Goal: Information Seeking & Learning: Learn about a topic

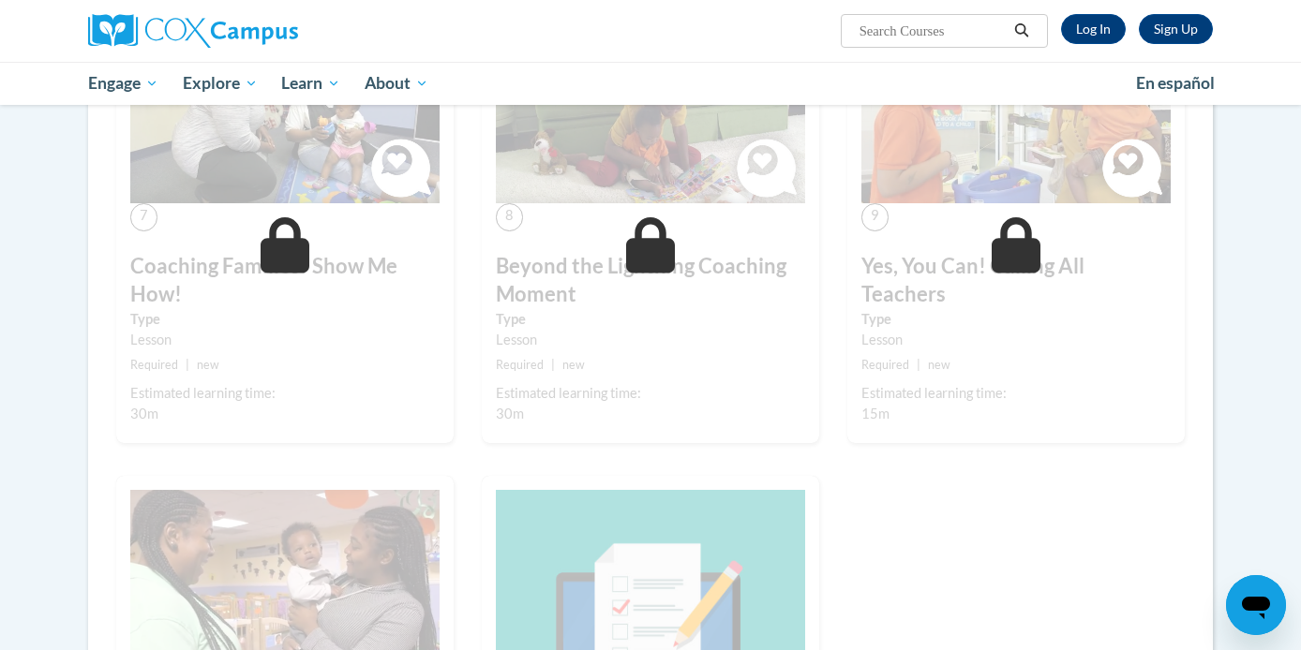
scroll to position [997, 0]
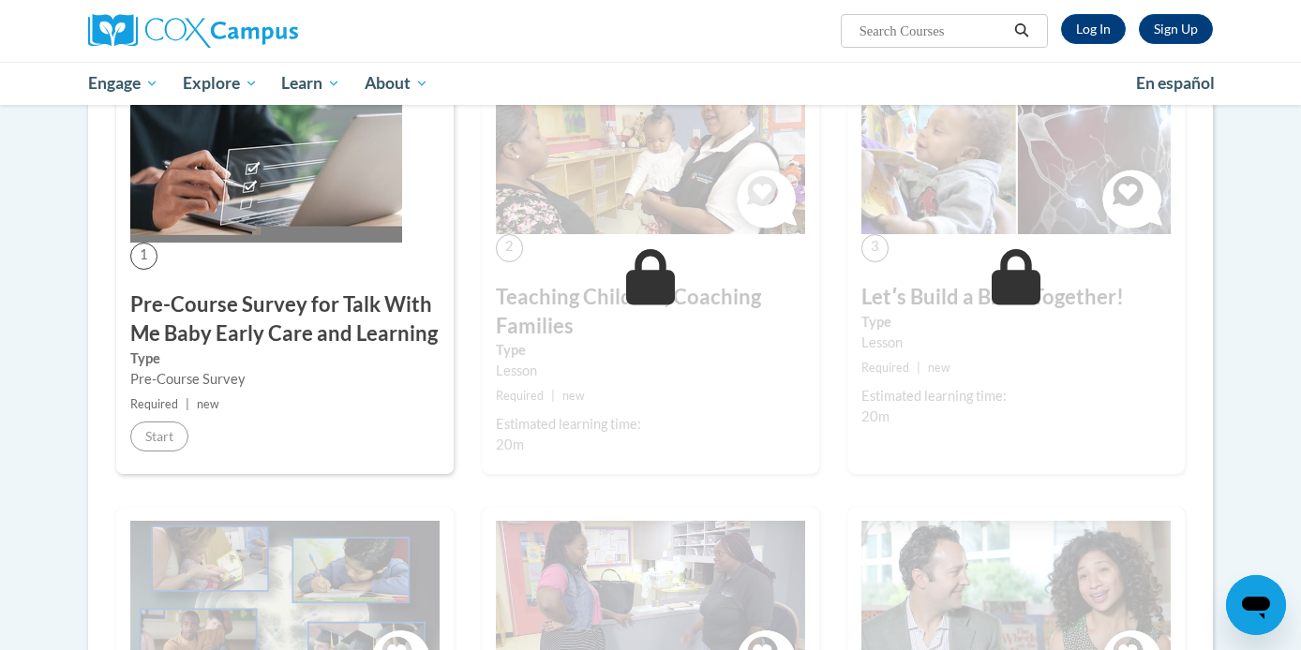
scroll to position [406, 0]
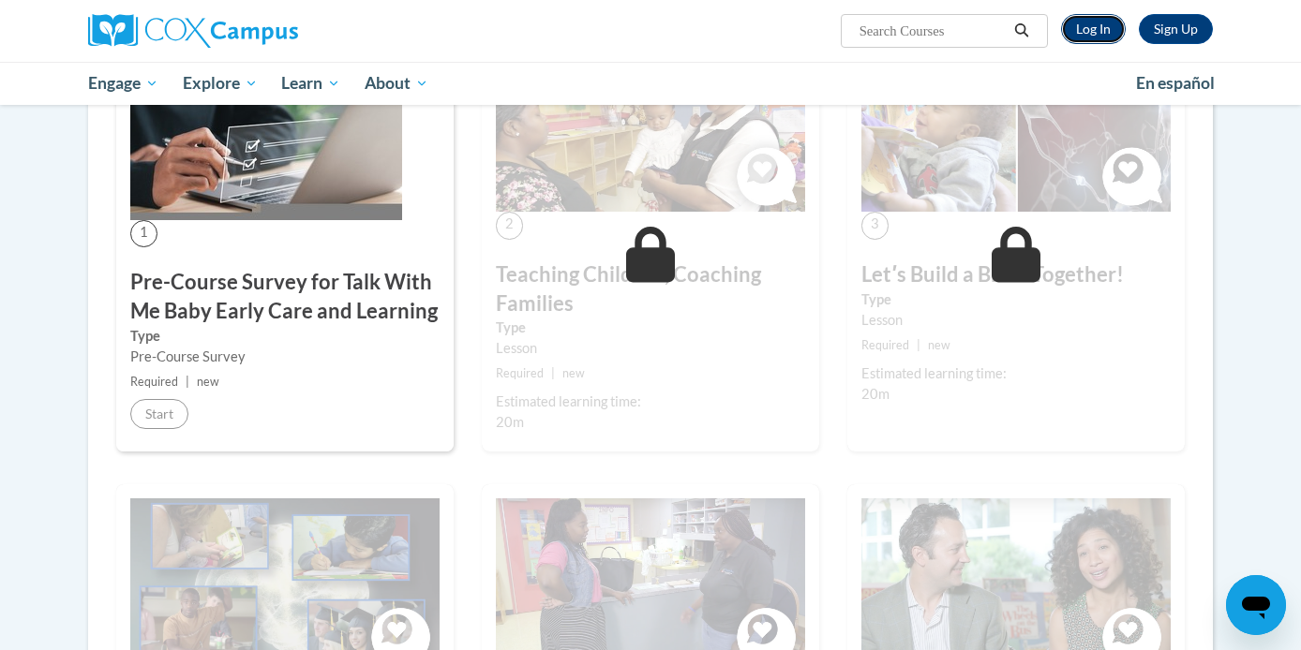
click at [1088, 26] on link "Log In" at bounding box center [1093, 29] width 65 height 30
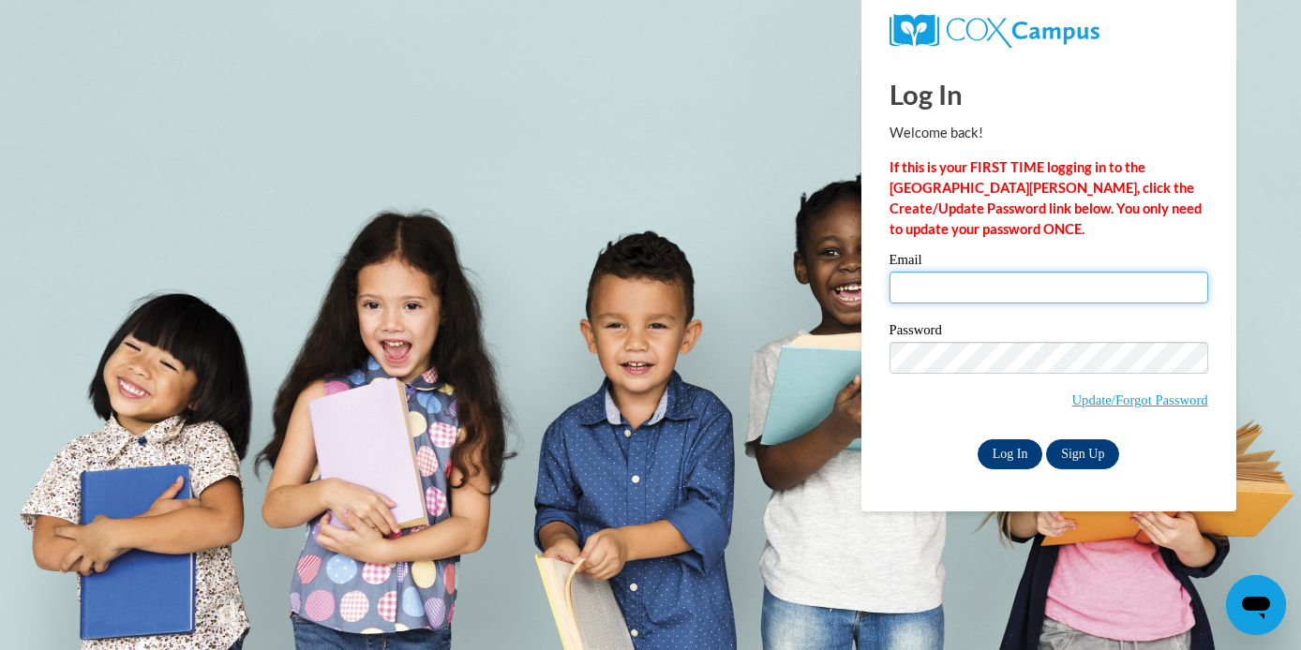
type input "[EMAIL_ADDRESS][DOMAIN_NAME]"
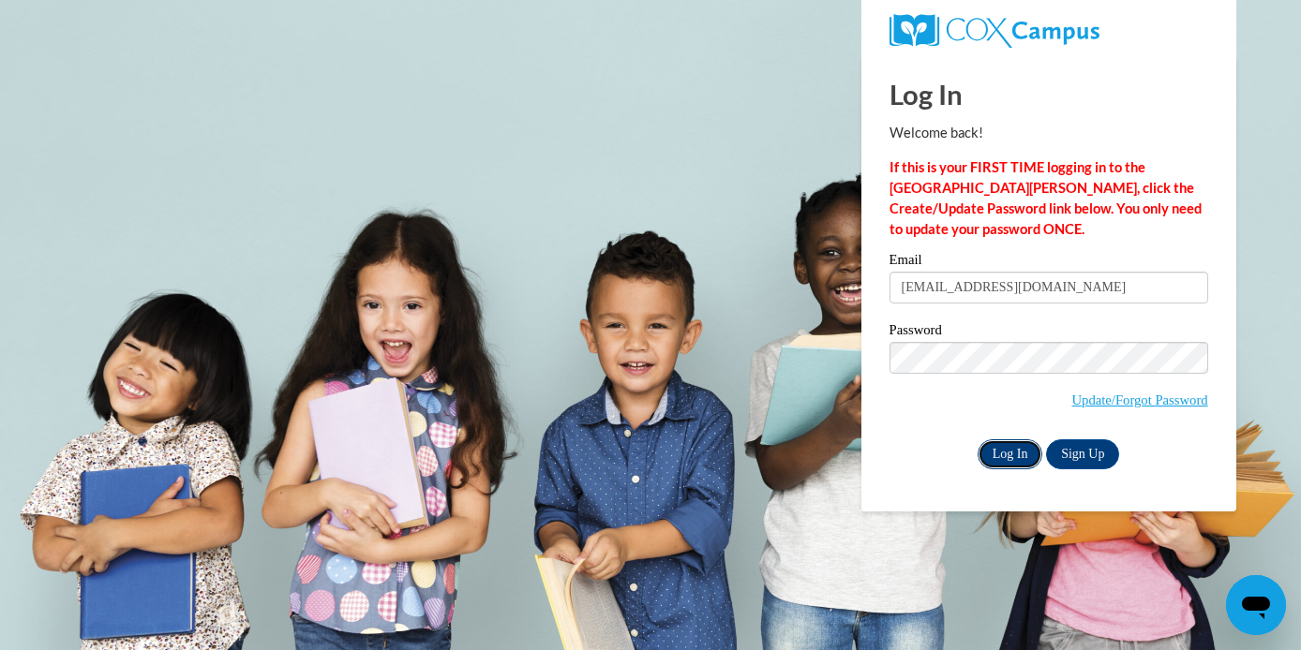
click at [981, 466] on input "Log In" at bounding box center [1010, 455] width 66 height 30
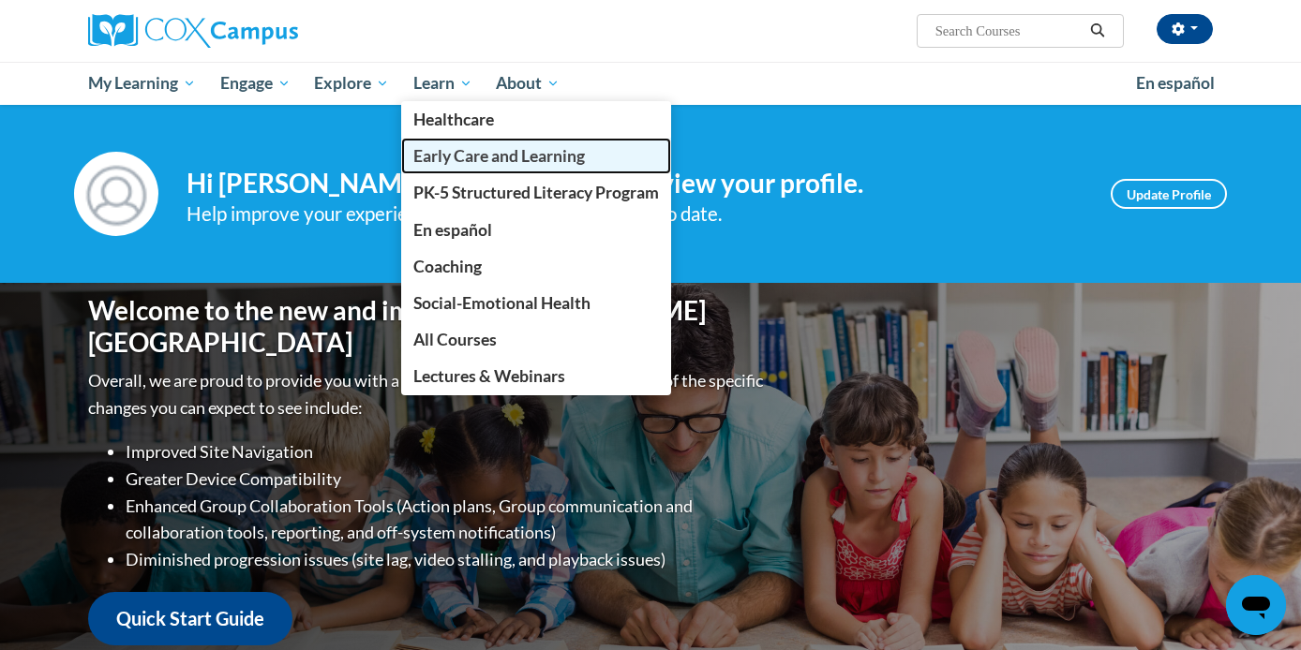
click at [505, 153] on span "Early Care and Learning" at bounding box center [498, 156] width 171 height 20
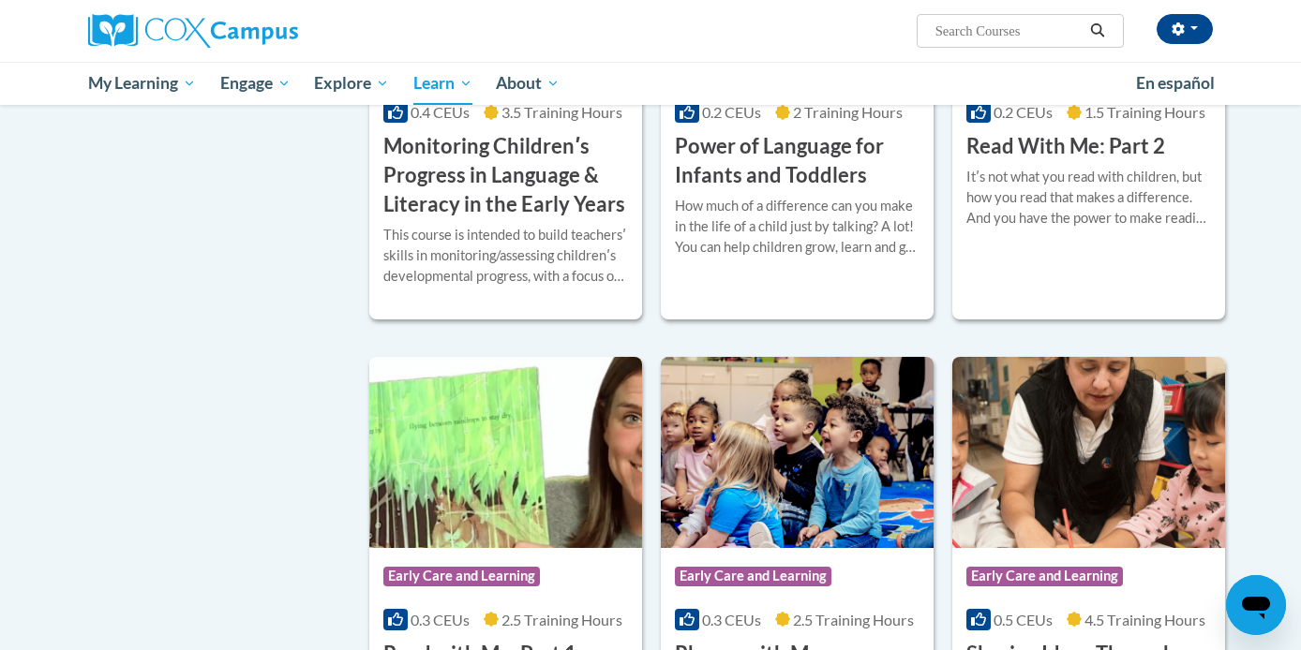
scroll to position [1791, 0]
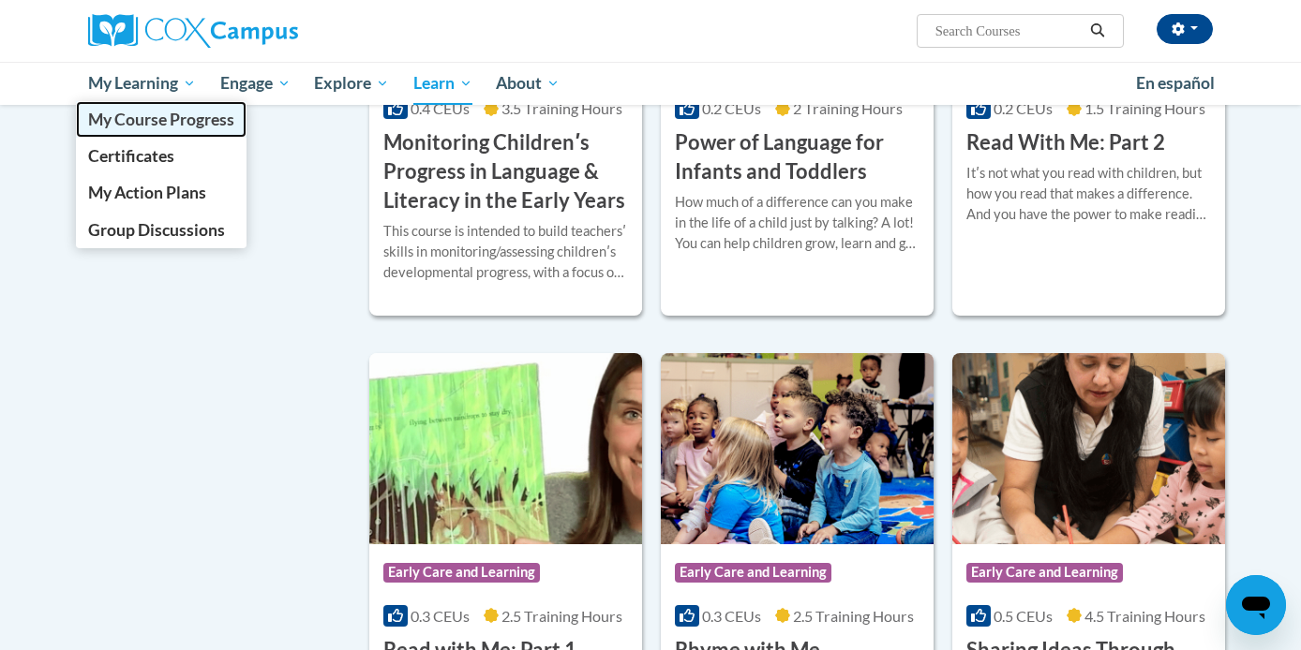
click at [127, 117] on span "My Course Progress" at bounding box center [161, 120] width 146 height 20
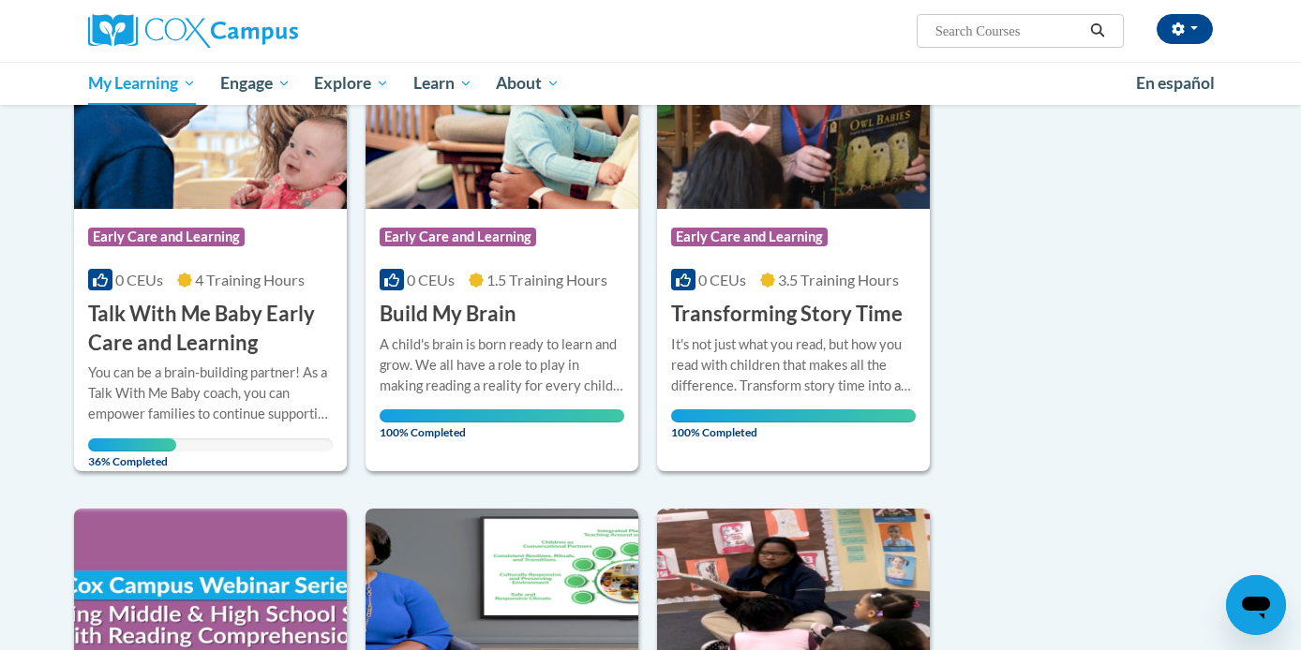
scroll to position [270, 0]
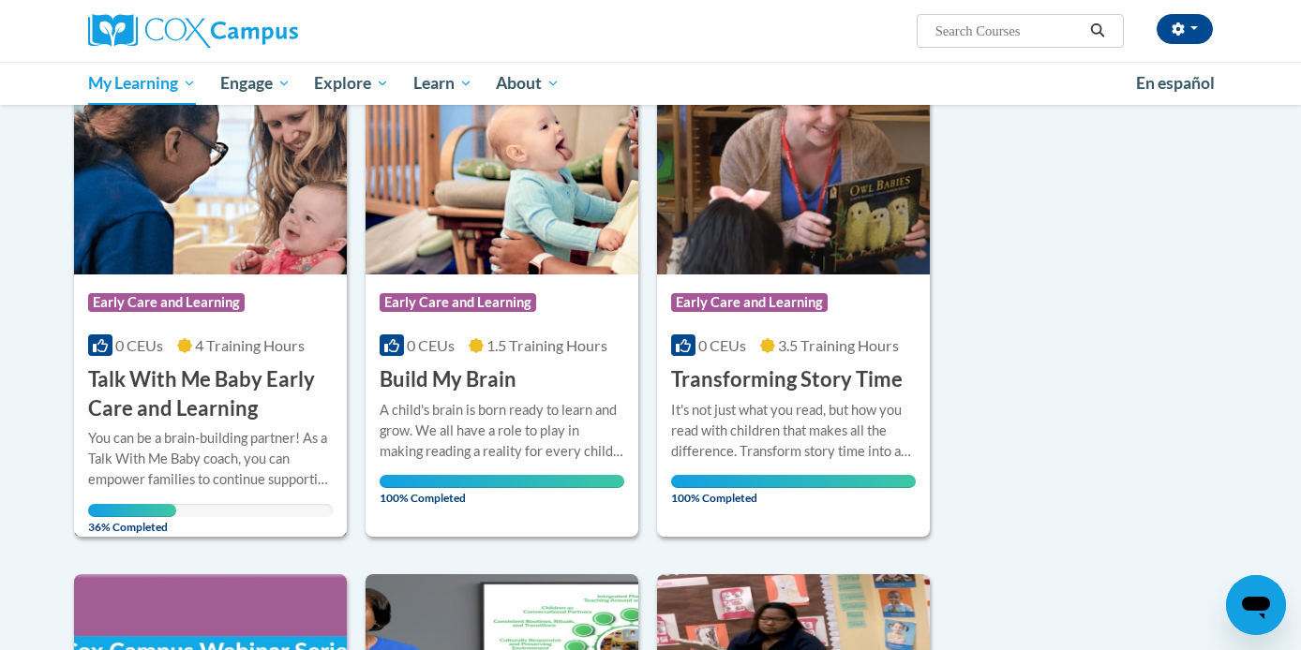
click at [249, 224] on img at bounding box center [210, 178] width 273 height 191
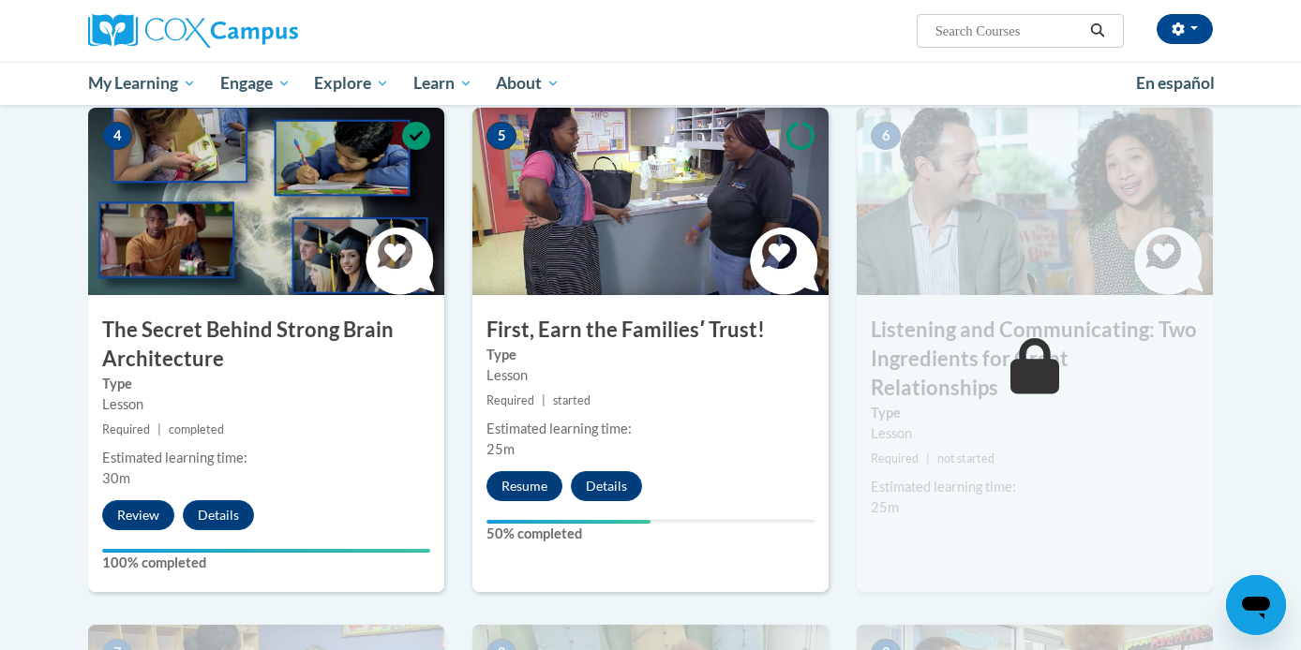
scroll to position [1000, 0]
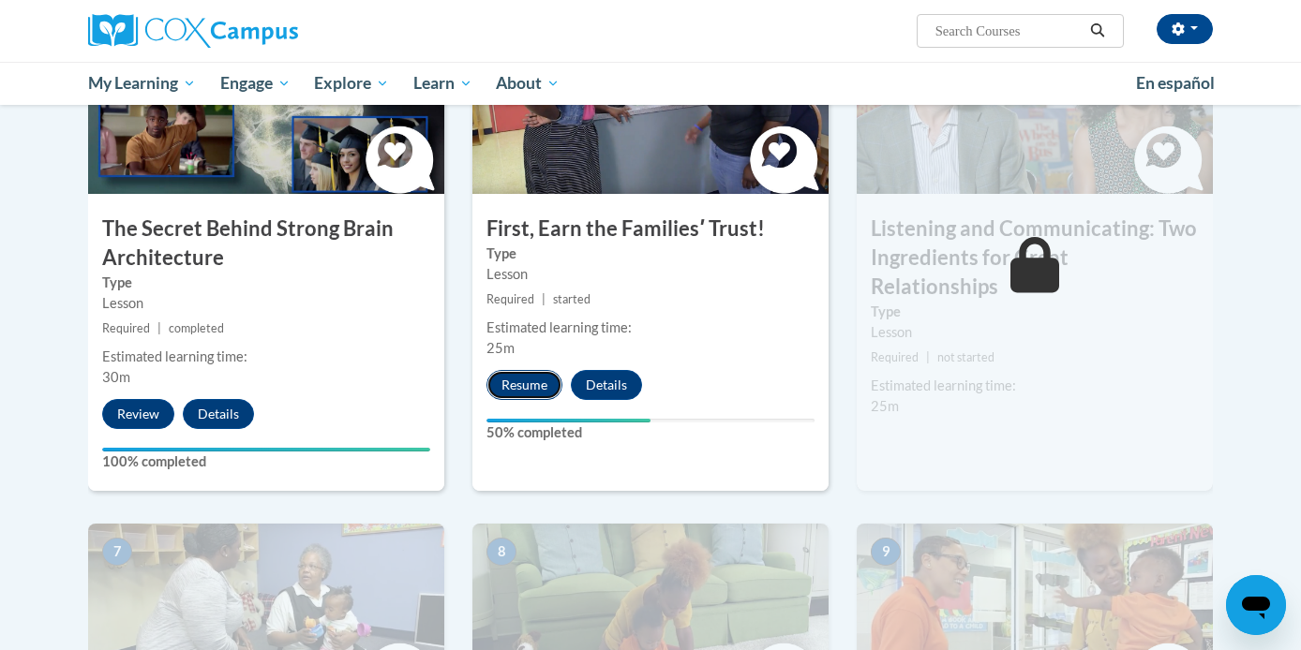
click at [517, 380] on button "Resume" at bounding box center [524, 385] width 76 height 30
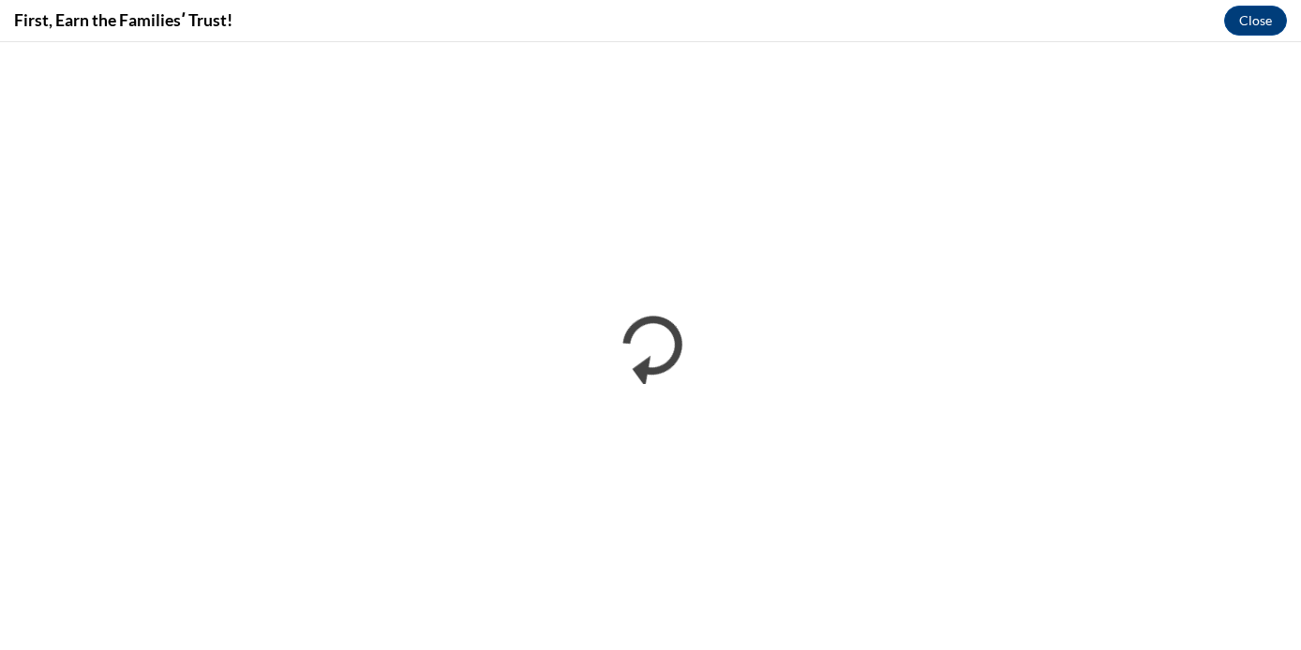
scroll to position [0, 0]
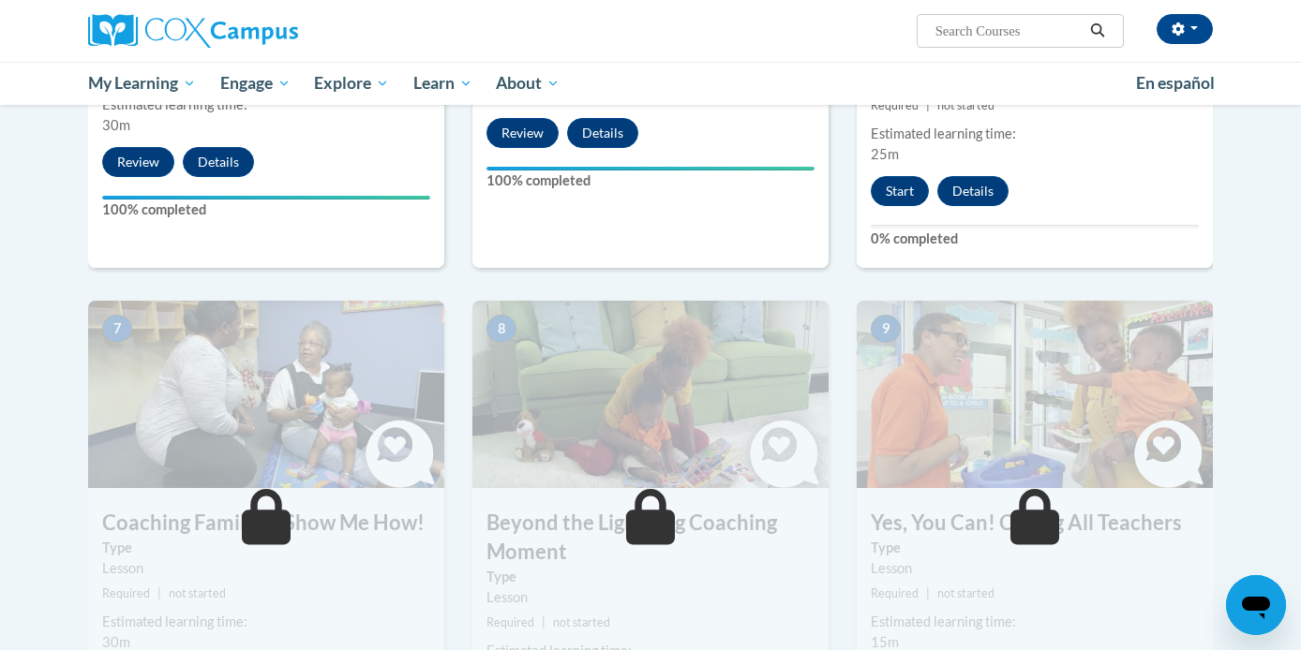
scroll to position [1192, 0]
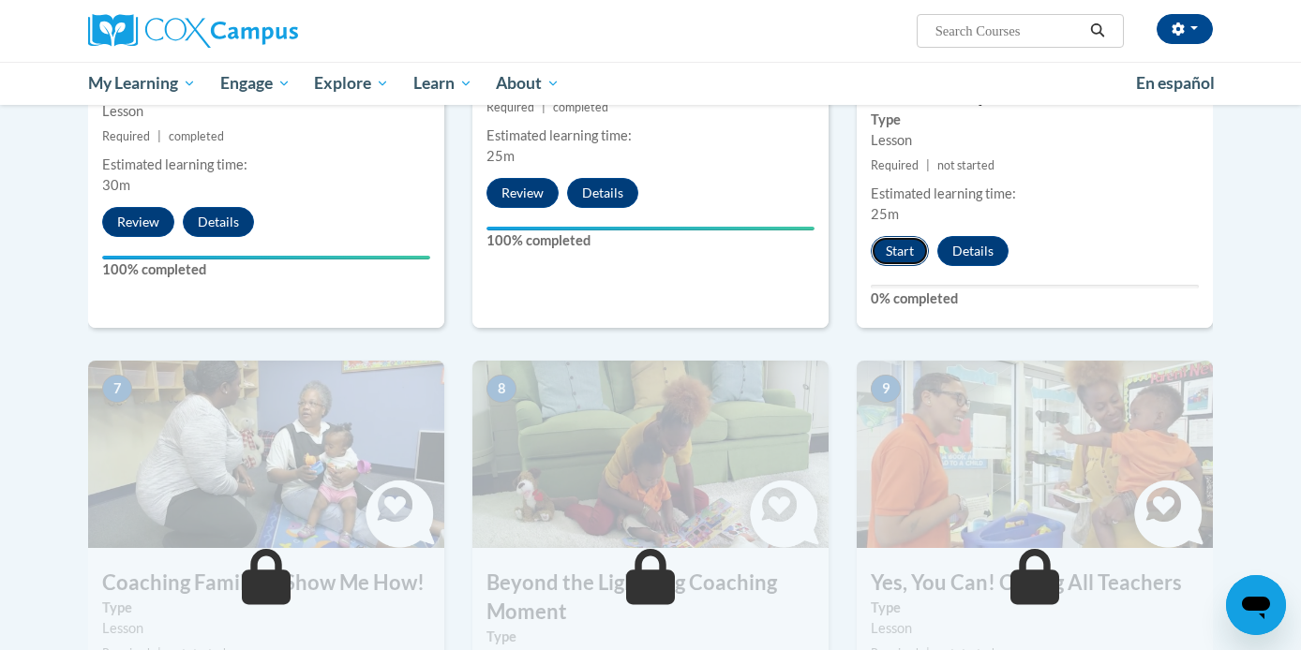
click at [903, 236] on button "Start" at bounding box center [900, 251] width 58 height 30
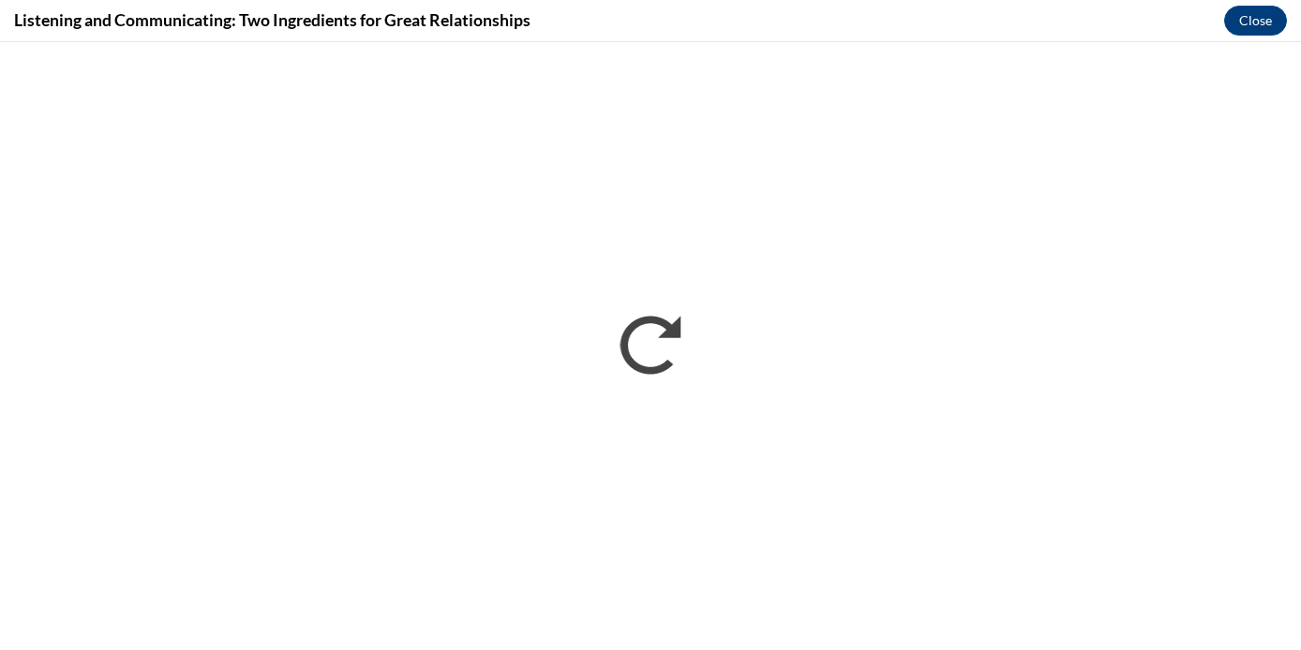
scroll to position [0, 0]
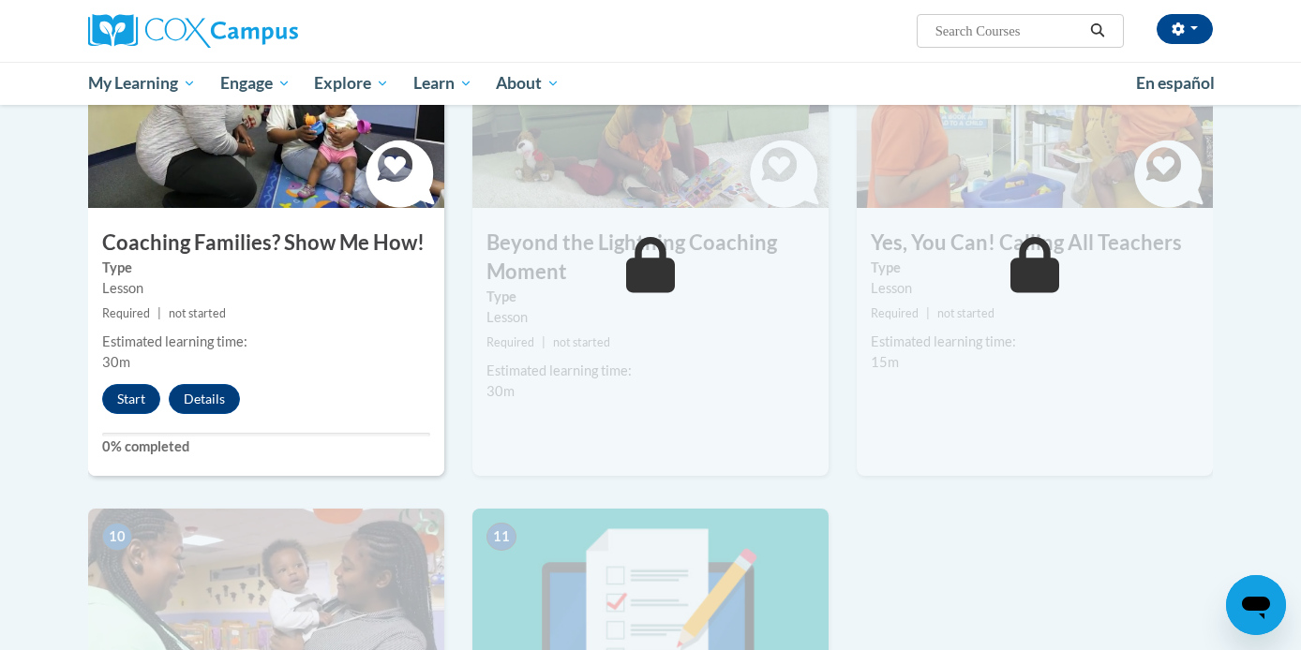
scroll to position [1530, 0]
